Goal: Information Seeking & Learning: Find specific fact

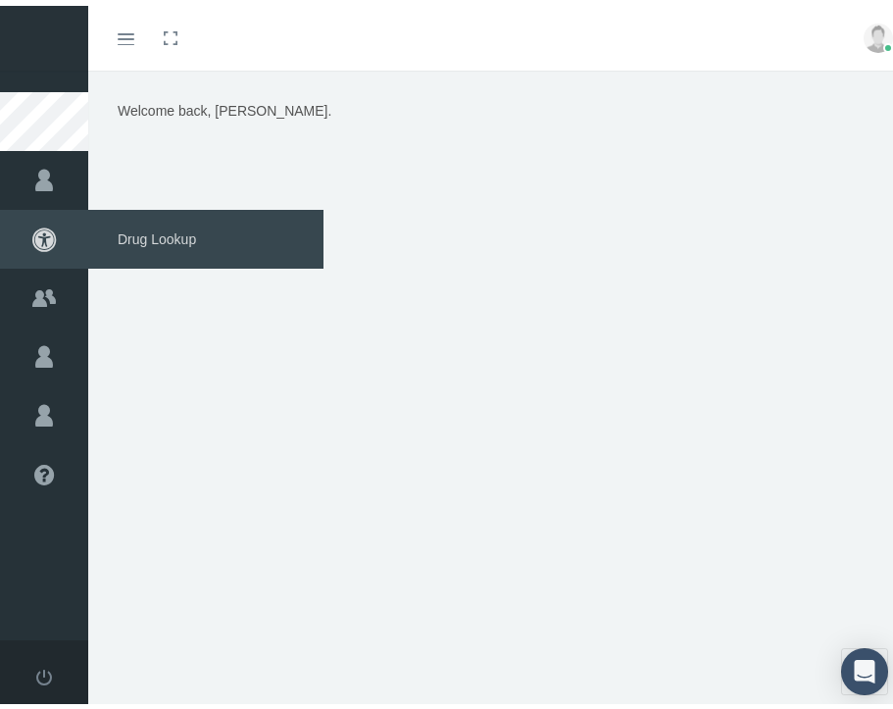
click at [139, 238] on span "Drug Lookup" at bounding box center [205, 233] width 235 height 59
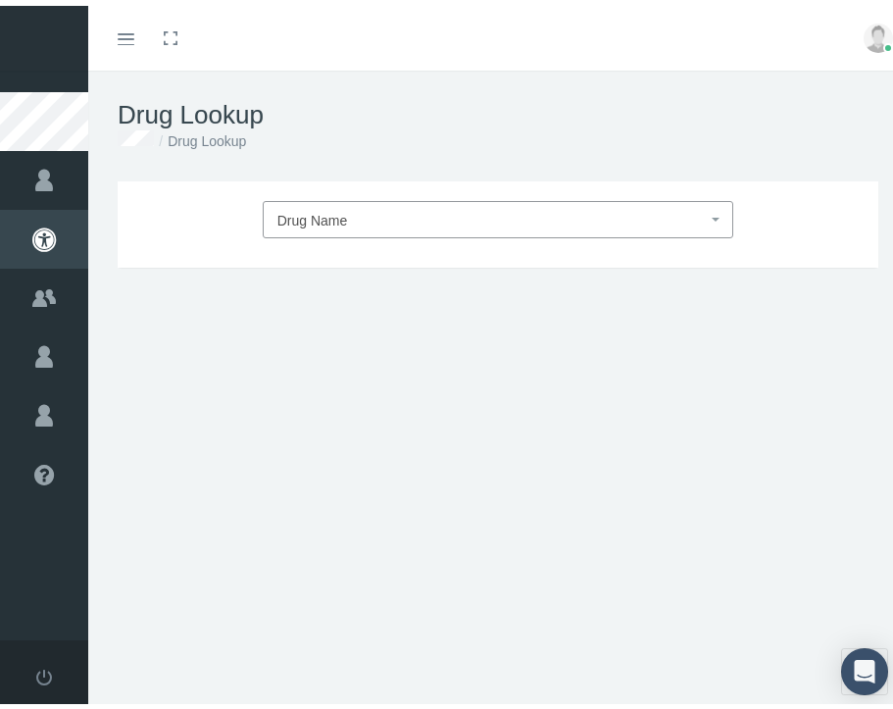
click at [381, 219] on span "Drug Name" at bounding box center [493, 214] width 430 height 25
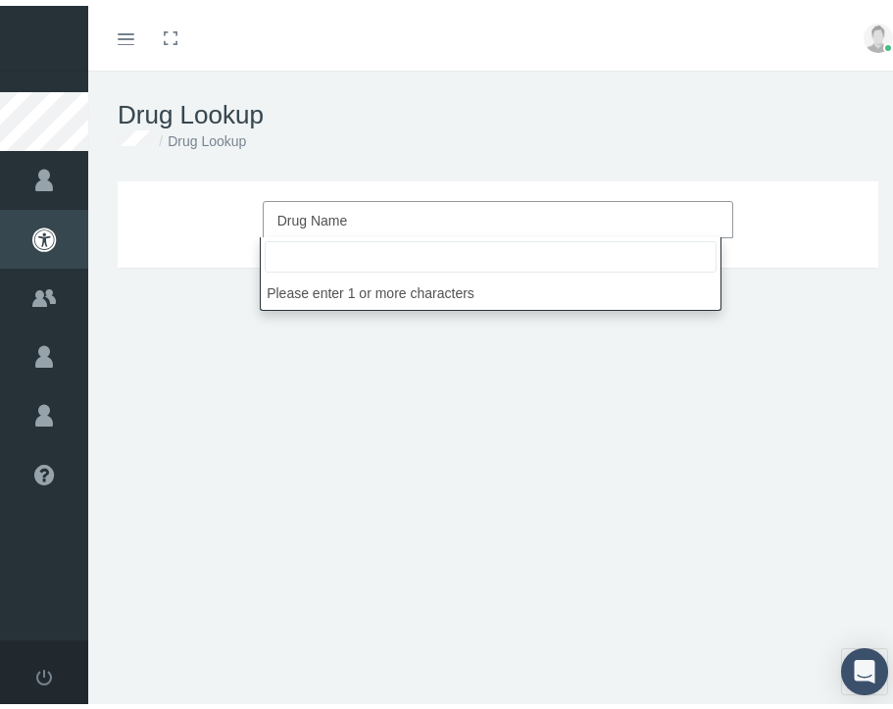
click at [199, 305] on div "Drug Name DRUG TYPE DRUG CLASS Update Form, Strength, Days Supply, Quantity DRU…" at bounding box center [498, 421] width 820 height 490
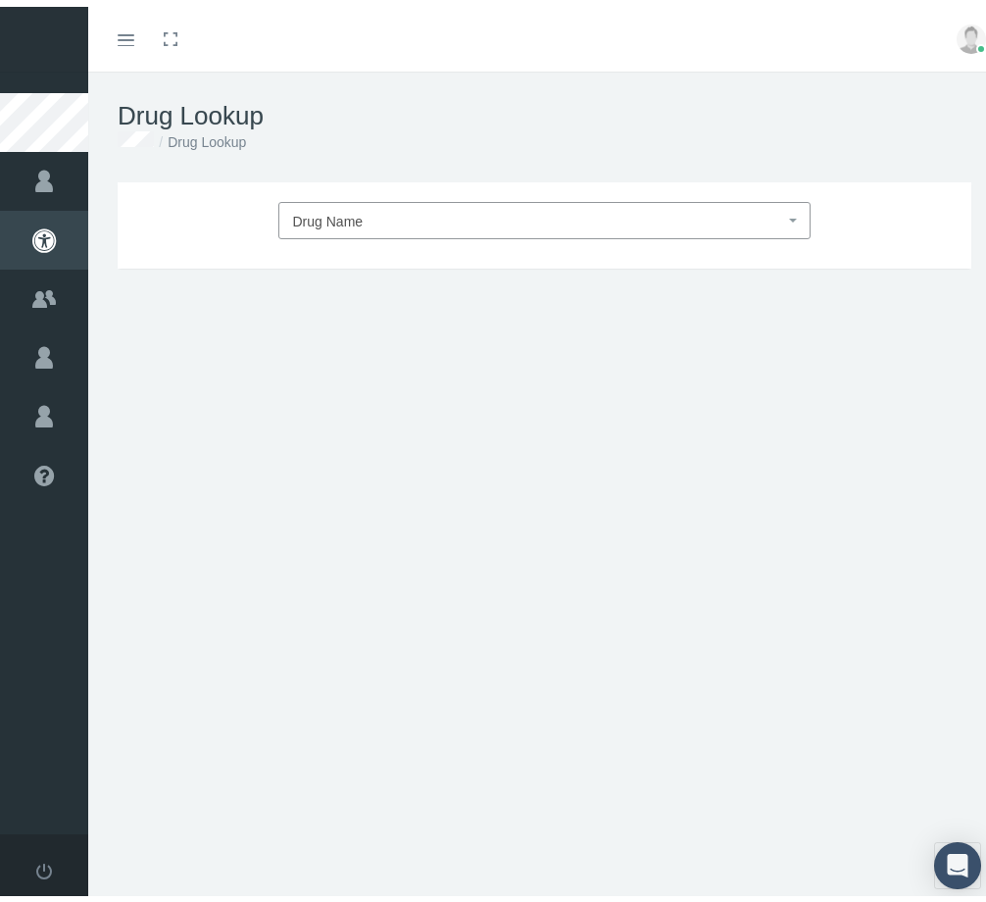
click at [0, 297] on html "Toggle Fullscreen Toggle navigation Toggle menubar Toggle fullscreen Profile Lo…" at bounding box center [500, 451] width 1001 height 902
click at [127, 41] on link "Toggle menubar" at bounding box center [126, 32] width 46 height 65
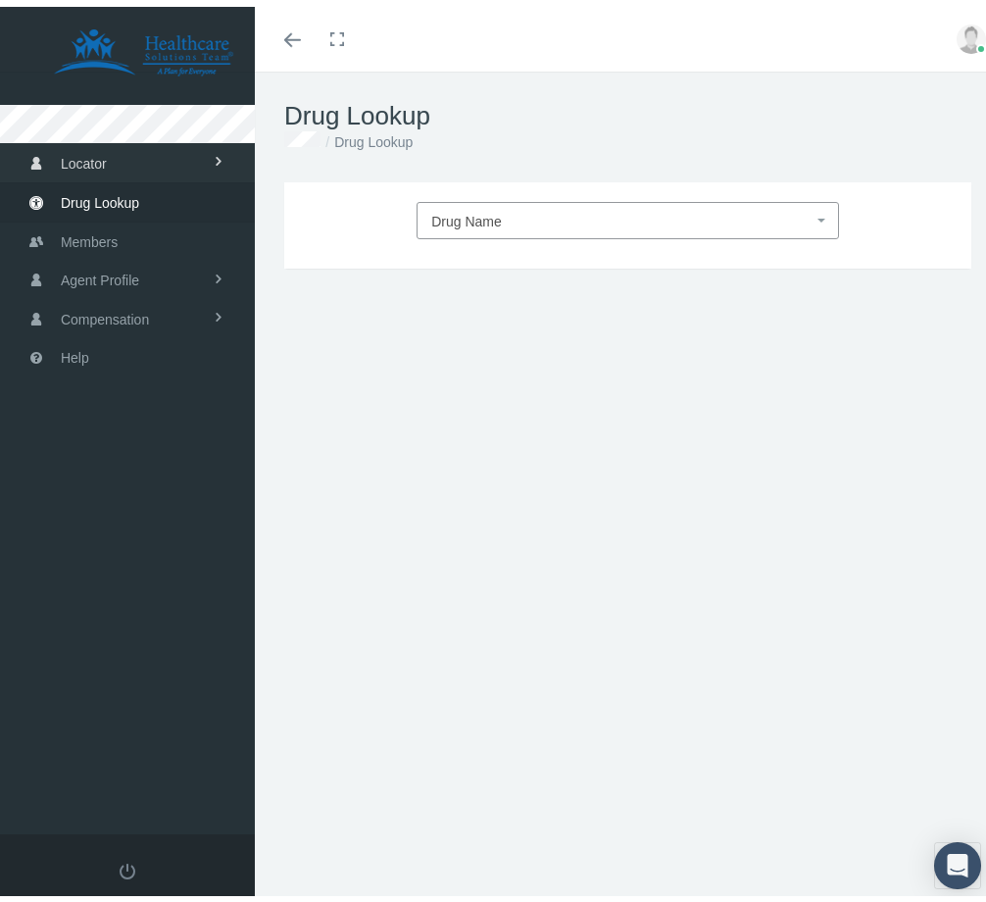
click at [118, 157] on link "Locator" at bounding box center [127, 155] width 255 height 38
